Goal: Task Accomplishment & Management: Use online tool/utility

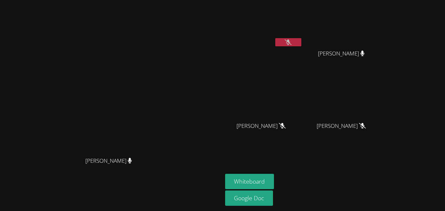
click at [301, 42] on button at bounding box center [288, 42] width 26 height 8
click at [382, 42] on video at bounding box center [343, 25] width 77 height 44
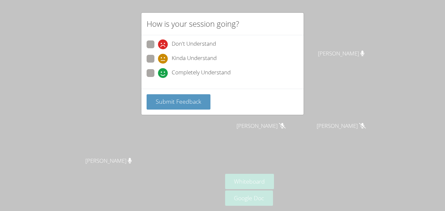
click at [158, 63] on span at bounding box center [158, 63] width 0 height 0
click at [158, 57] on input "Kinda Understand" at bounding box center [161, 58] width 6 height 6
radio input "true"
click at [196, 101] on span "Submit Feedback" at bounding box center [179, 101] width 46 height 8
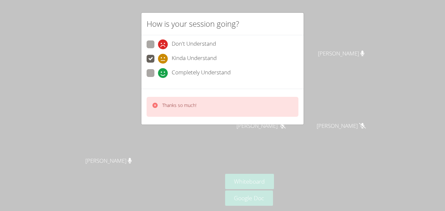
click at [365, 114] on div "How is your session going? Don't Understand Kinda Understand Completely Underst…" at bounding box center [222, 105] width 445 height 211
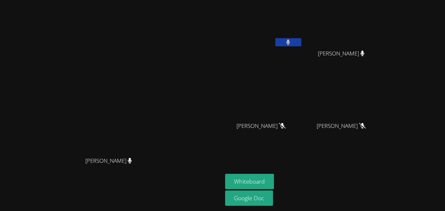
click at [301, 41] on button at bounding box center [288, 42] width 26 height 8
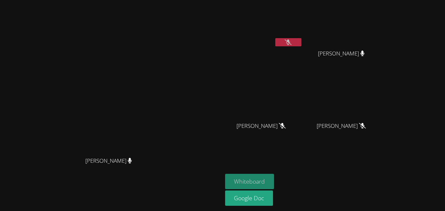
click at [274, 181] on button "Whiteboard" at bounding box center [249, 180] width 49 height 15
click at [301, 38] on button at bounding box center [288, 42] width 26 height 8
click at [274, 178] on button "Whiteboard" at bounding box center [249, 180] width 49 height 15
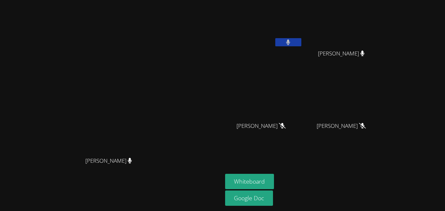
click at [301, 39] on button at bounding box center [288, 42] width 26 height 8
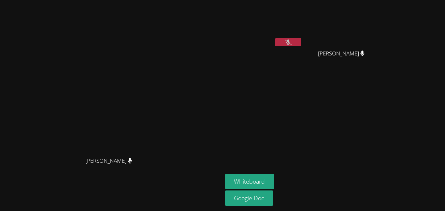
click at [301, 42] on button at bounding box center [288, 42] width 26 height 8
